Goal: Task Accomplishment & Management: Complete application form

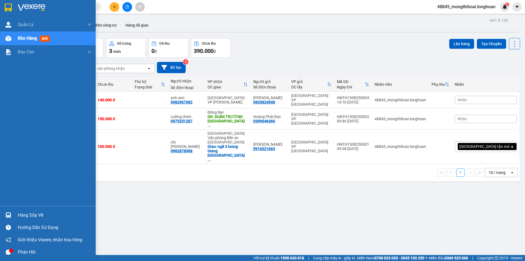
click at [2, 3] on div at bounding box center [48, 9] width 96 height 18
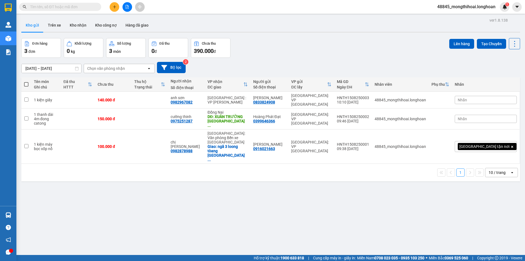
click at [67, 11] on div "Kết quả tìm kiếm ( 0 ) Bộ lọc No Data" at bounding box center [53, 7] width 107 height 10
click at [69, 5] on input "text" at bounding box center [62, 7] width 65 height 6
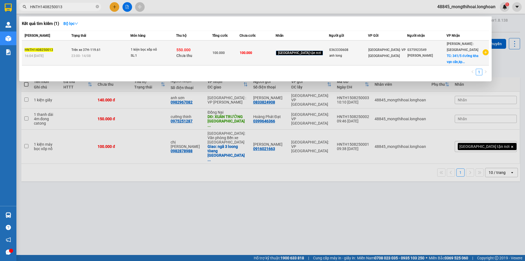
type input "HNTH1408250013"
click at [262, 62] on td "100.000" at bounding box center [258, 52] width 36 height 25
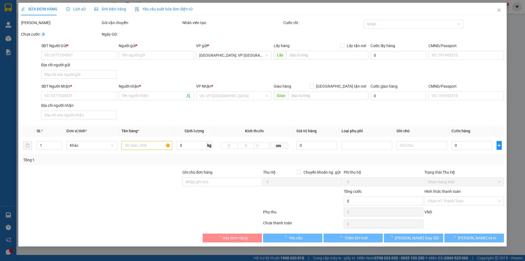
type input "0363330608"
type input "anh long"
type input "0375923549"
type input "[PERSON_NAME]"
checkbox input "true"
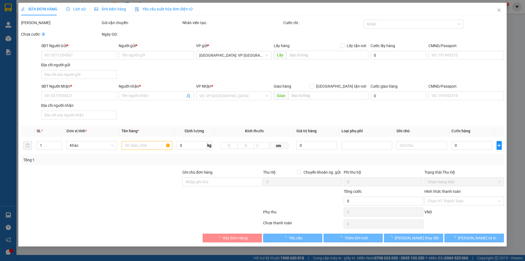
type input "341/5 đường kha vạn cân,kp 06,p hiep bình chánh,[GEOGRAPHIC_DATA]"
type input "100.000"
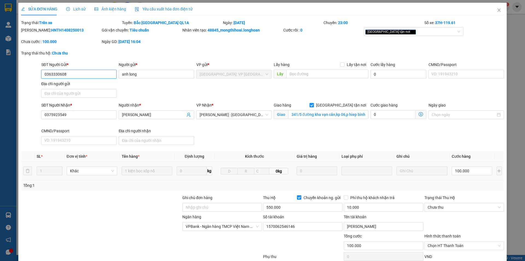
scroll to position [37, 0]
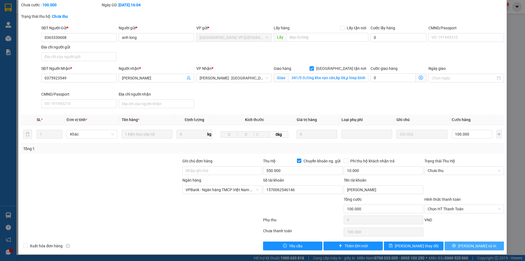
click at [458, 246] on button "[PERSON_NAME] và In" at bounding box center [474, 245] width 59 height 9
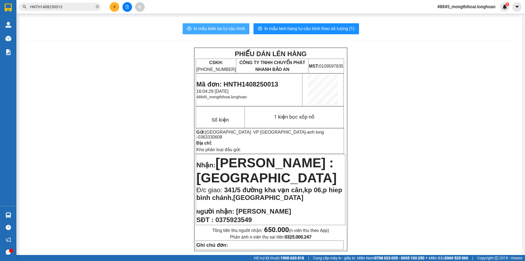
click at [228, 28] on span "In mẫu biên lai tự cấu hình" at bounding box center [219, 28] width 51 height 7
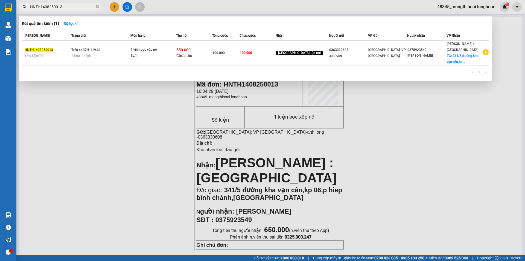
click at [62, 8] on input "HNTH1408250013" at bounding box center [62, 7] width 65 height 6
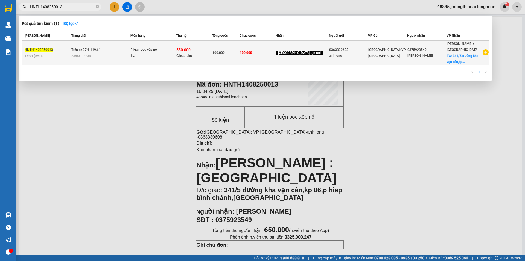
click at [116, 52] on td "Trên xe 37H-119.61 23:00 [DATE]" at bounding box center [100, 52] width 60 height 25
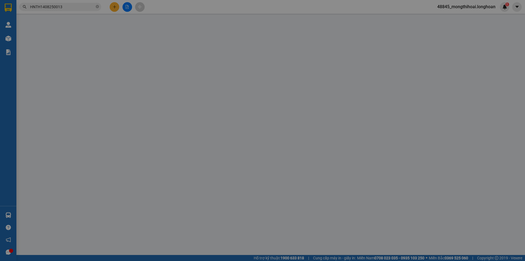
type input "0363330608"
type input "anh long"
type input "0375923549"
type input "[PERSON_NAME]"
checkbox input "true"
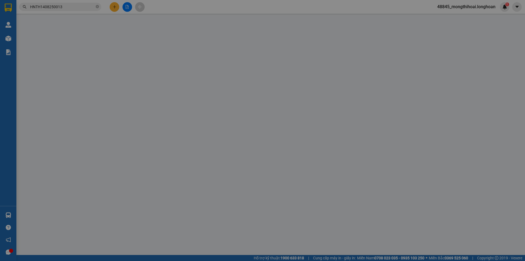
type input "341/5 đường kha vạn cân,kp 06,p hiep bình chánh,[GEOGRAPHIC_DATA]"
type input "100.000"
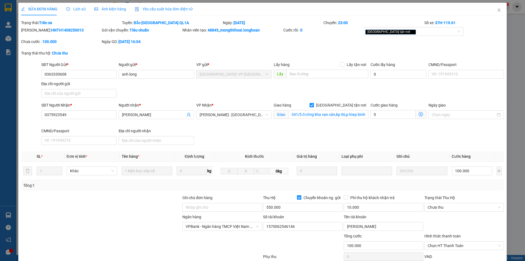
click at [301, 196] on span "Chuyển khoản ng. gửi" at bounding box center [321, 197] width 41 height 6
click at [299, 196] on input "Chuyển khoản ng. gửi" at bounding box center [299, 197] width 4 height 4
checkbox input "false"
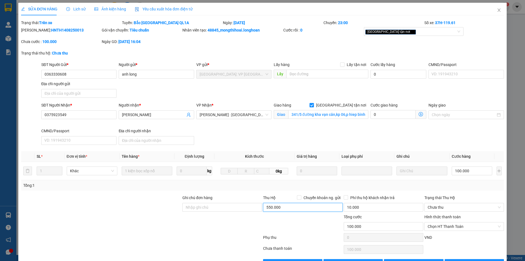
click at [287, 206] on input "550.000" at bounding box center [303, 207] width 80 height 9
type input "0"
click at [369, 208] on input "10.000" at bounding box center [384, 207] width 80 height 9
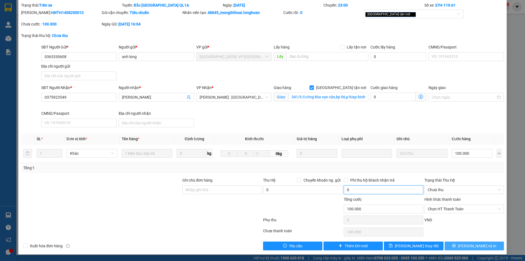
type input "0"
click at [473, 247] on span "[PERSON_NAME] và In" at bounding box center [477, 246] width 38 height 6
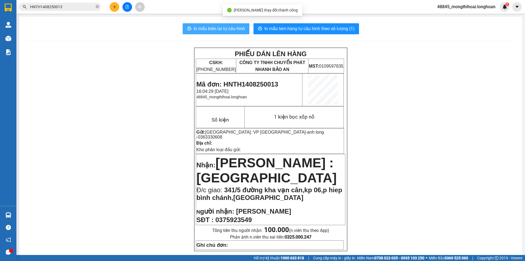
click at [228, 30] on span "In mẫu biên lai tự cấu hình" at bounding box center [219, 28] width 51 height 7
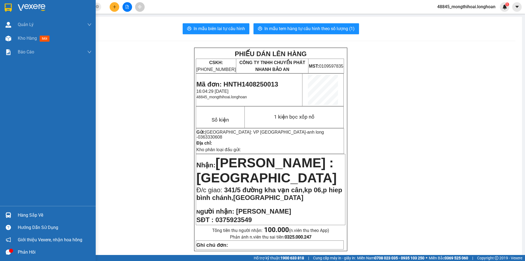
click at [2, 8] on div at bounding box center [48, 9] width 96 height 18
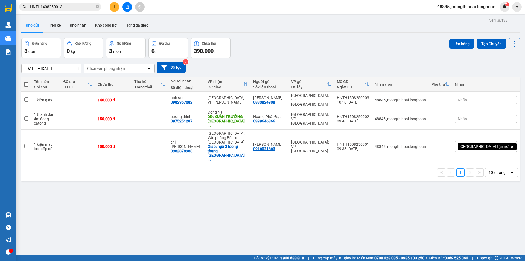
click at [95, 6] on span "HNTH1408250013" at bounding box center [60, 7] width 82 height 8
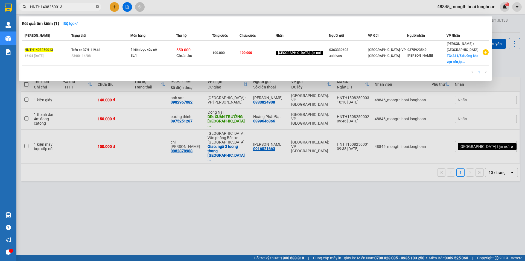
click at [97, 5] on icon "close-circle" at bounding box center [97, 6] width 3 height 3
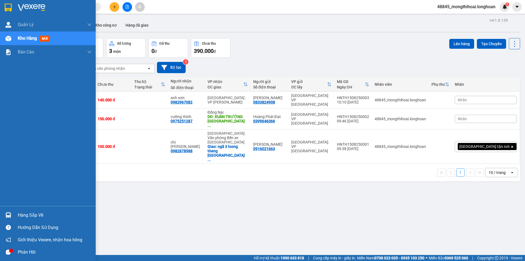
click at [8, 5] on img at bounding box center [8, 8] width 7 height 8
click at [1, 5] on div at bounding box center [48, 9] width 96 height 18
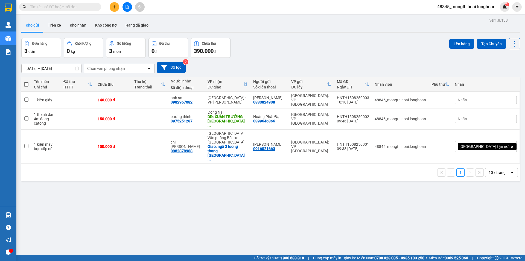
click at [43, 79] on div "Tên món Ghi chú" at bounding box center [46, 84] width 24 height 11
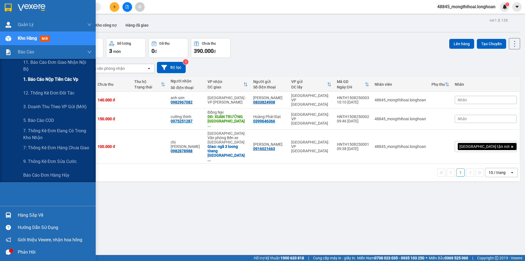
click at [51, 78] on span "1. Báo cáo nộp tiền các vp" at bounding box center [50, 79] width 55 height 7
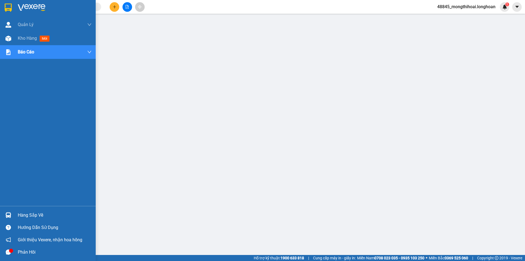
click at [7, 8] on img at bounding box center [8, 8] width 7 height 8
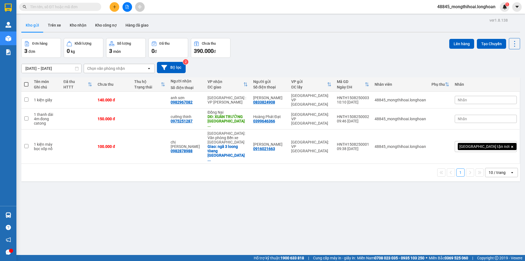
click at [91, 5] on input "text" at bounding box center [62, 7] width 65 height 6
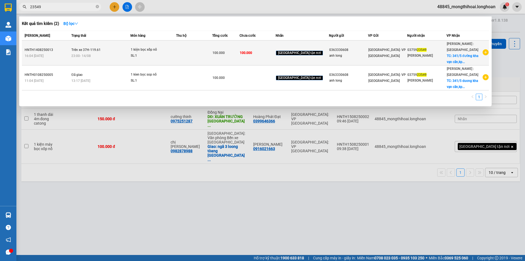
type input "23549"
click at [194, 45] on td at bounding box center [194, 52] width 36 height 25
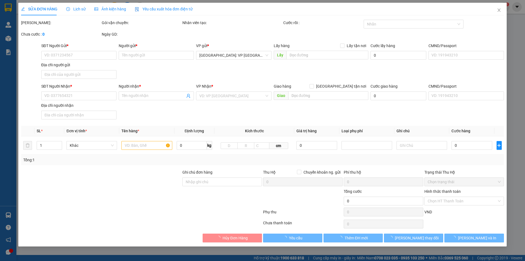
type input "0363330608"
type input "anh long"
type input "0375923549"
type input "[PERSON_NAME]"
checkbox input "true"
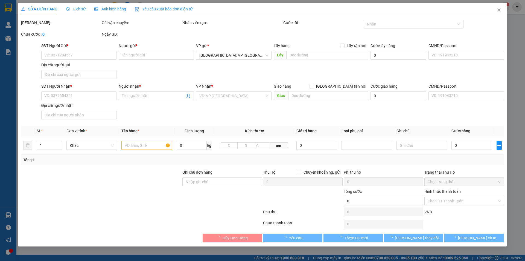
type input "341/5 đường kha vạn cân,kp 06,p hiep bình chánh,[GEOGRAPHIC_DATA]"
type input "100.000"
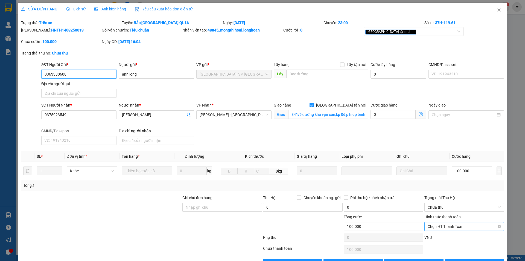
click at [457, 226] on span "Chọn HT Thanh Toán" at bounding box center [464, 226] width 73 height 8
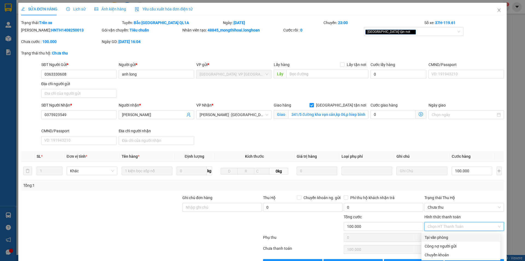
click at [445, 237] on div "Tại văn phòng" at bounding box center [461, 237] width 72 height 6
type input "0"
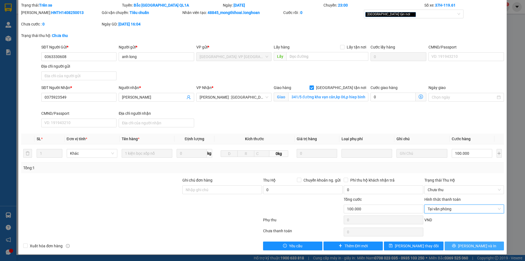
click at [464, 248] on button "[PERSON_NAME] và In" at bounding box center [474, 245] width 59 height 9
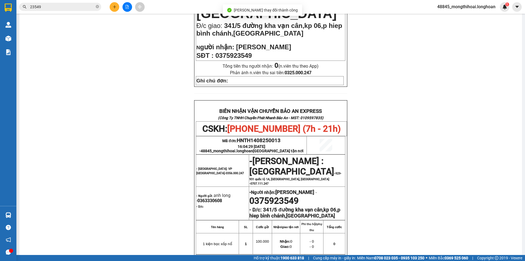
scroll to position [315, 0]
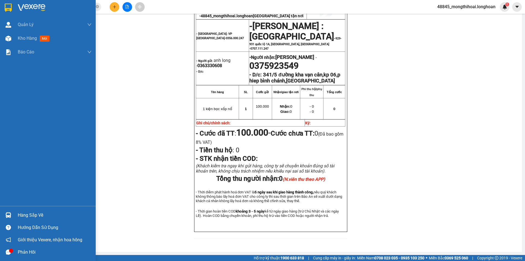
click at [7, 11] on img at bounding box center [8, 8] width 7 height 8
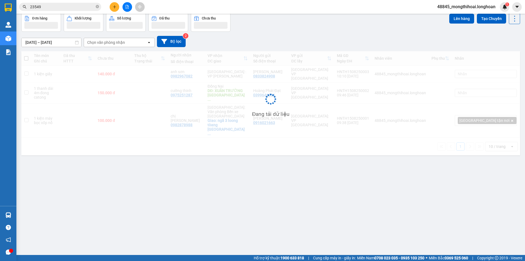
scroll to position [25, 0]
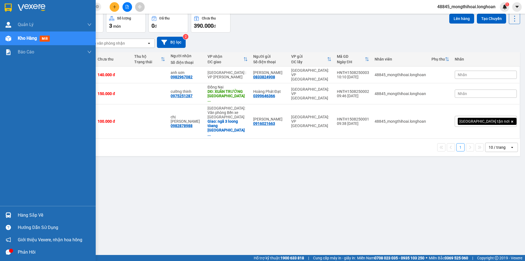
click at [0, 1] on div at bounding box center [48, 9] width 96 height 18
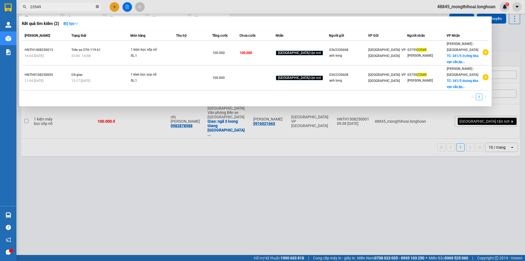
click at [97, 7] on icon "close-circle" at bounding box center [97, 6] width 3 height 3
